Goal: Find specific page/section: Find specific page/section

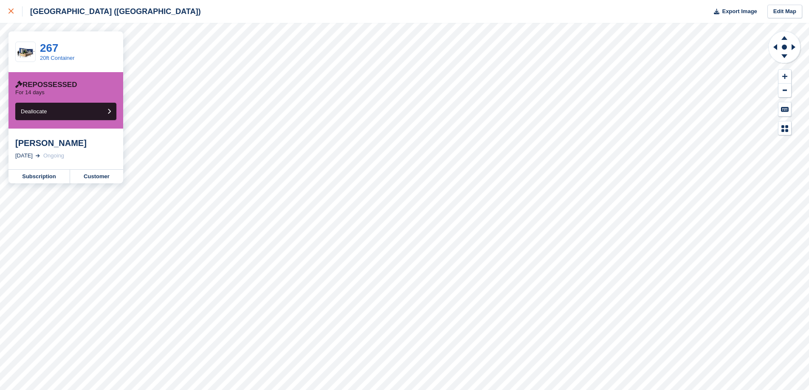
click at [8, 7] on link at bounding box center [11, 11] width 22 height 23
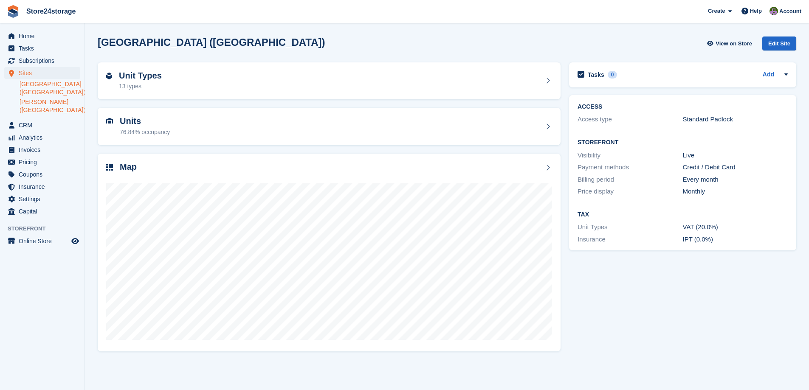
click at [44, 101] on link "[PERSON_NAME] ([GEOGRAPHIC_DATA])" at bounding box center [50, 106] width 61 height 16
